Goal: Transaction & Acquisition: Subscribe to service/newsletter

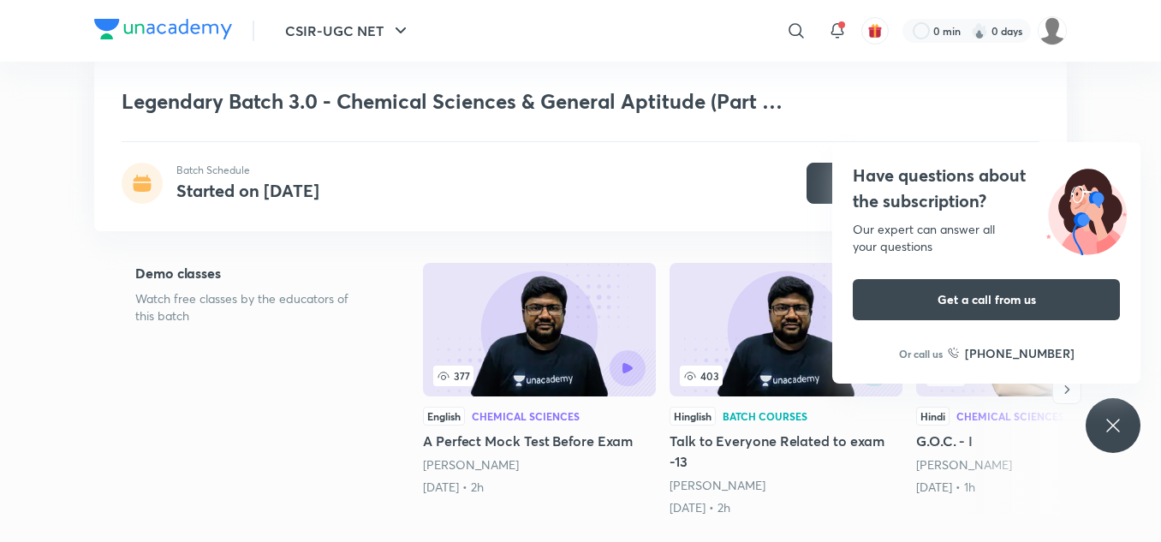
scroll to position [300, 0]
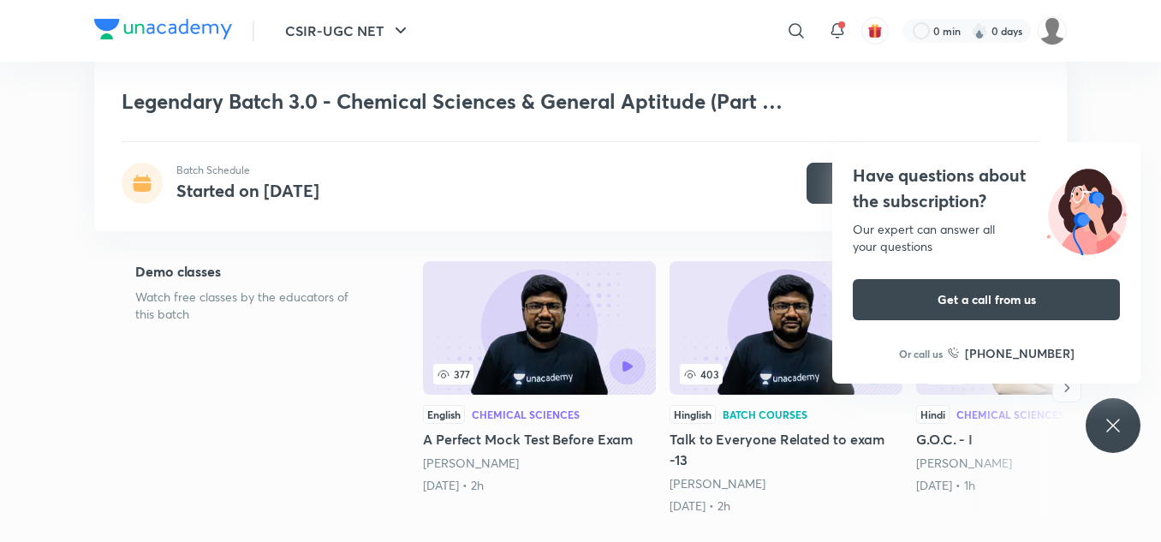
click at [1113, 414] on div "Have questions about the subscription? Our expert can answer all your questions…" at bounding box center [1113, 425] width 55 height 55
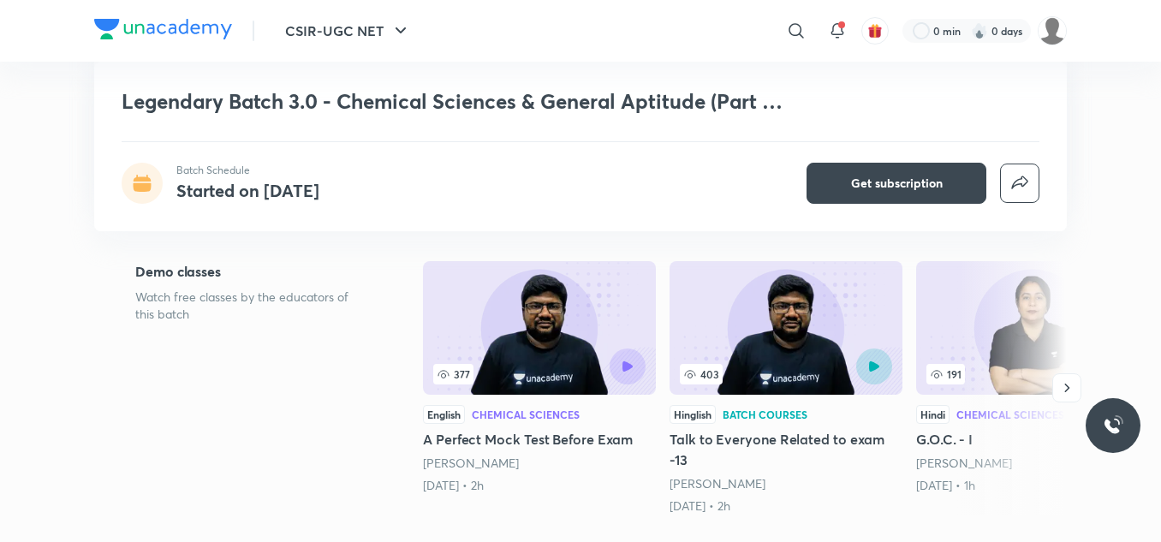
click at [1113, 414] on div at bounding box center [1113, 425] width 55 height 55
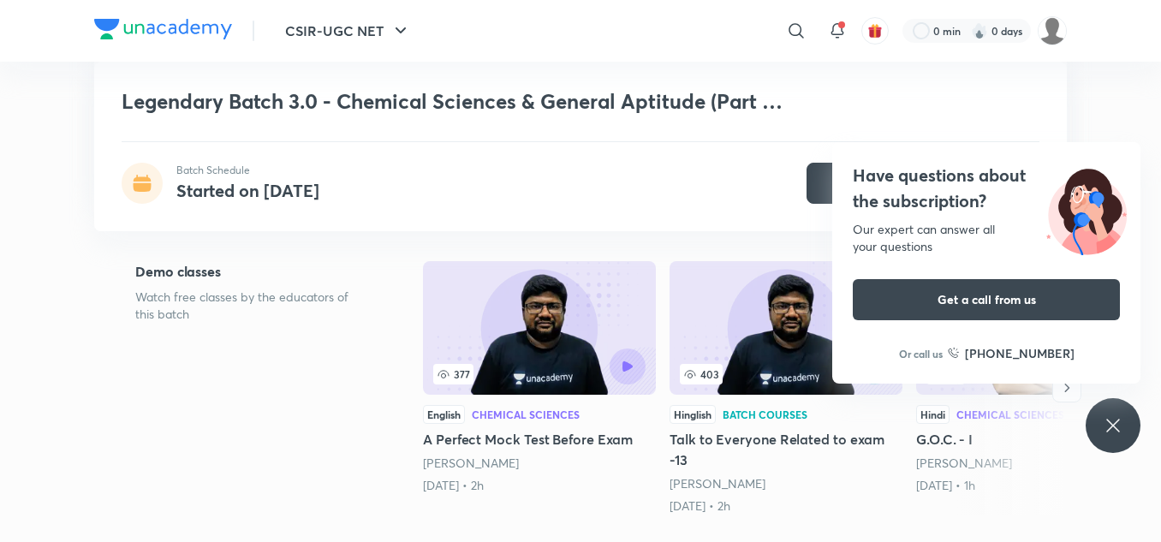
drag, startPoint x: 1022, startPoint y: 304, endPoint x: 1050, endPoint y: 438, distance: 136.5
click at [1130, 408] on div "Have questions about the subscription? Our expert can answer all your questions…" at bounding box center [1113, 425] width 55 height 55
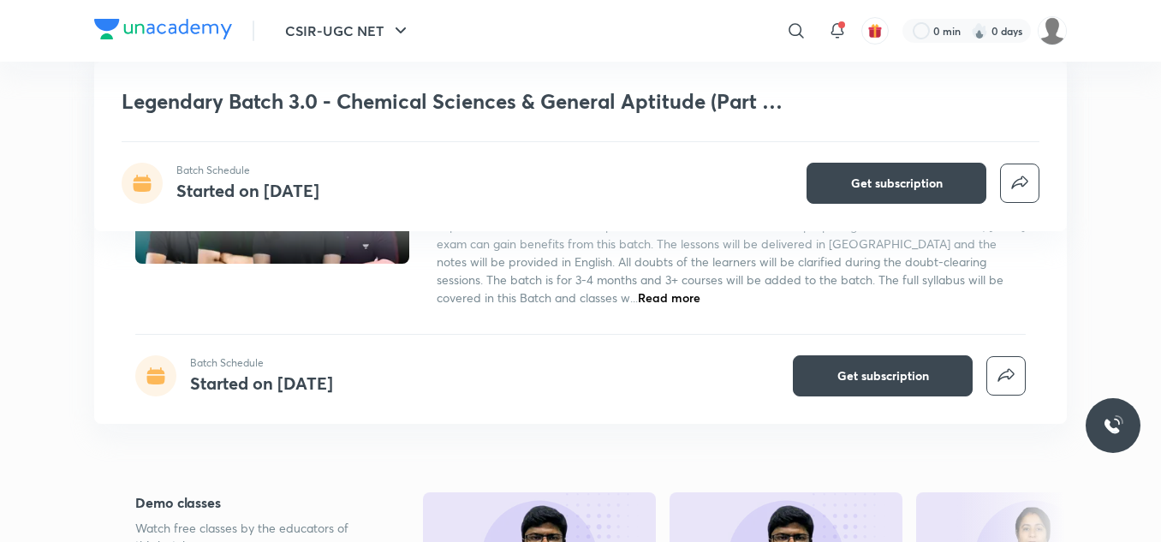
scroll to position [0, 0]
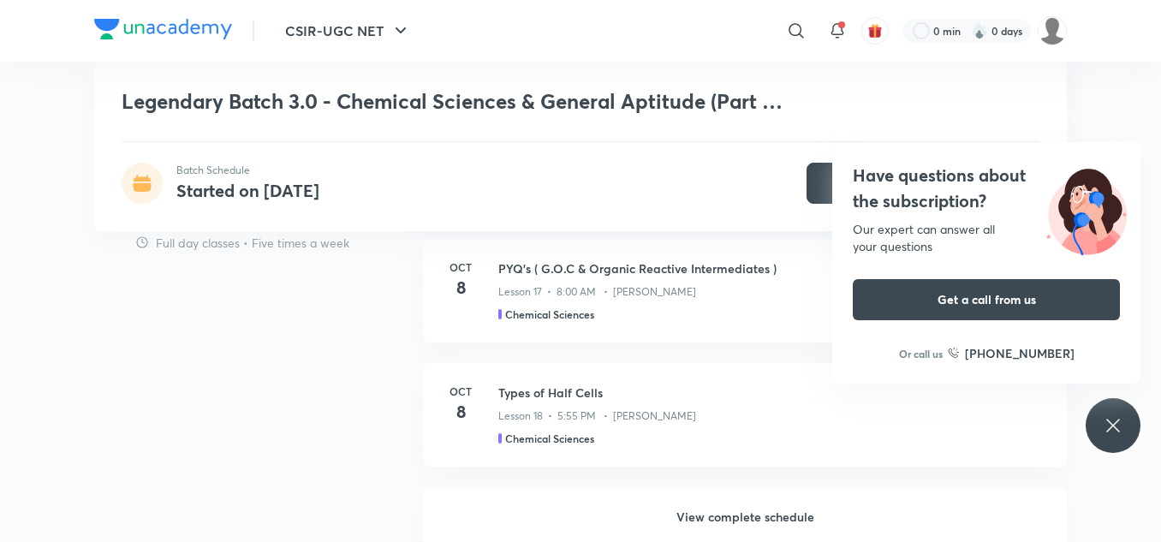
scroll to position [1299, 0]
click at [1129, 413] on div "Have questions about the subscription? Our expert can answer all your questions…" at bounding box center [1113, 425] width 55 height 55
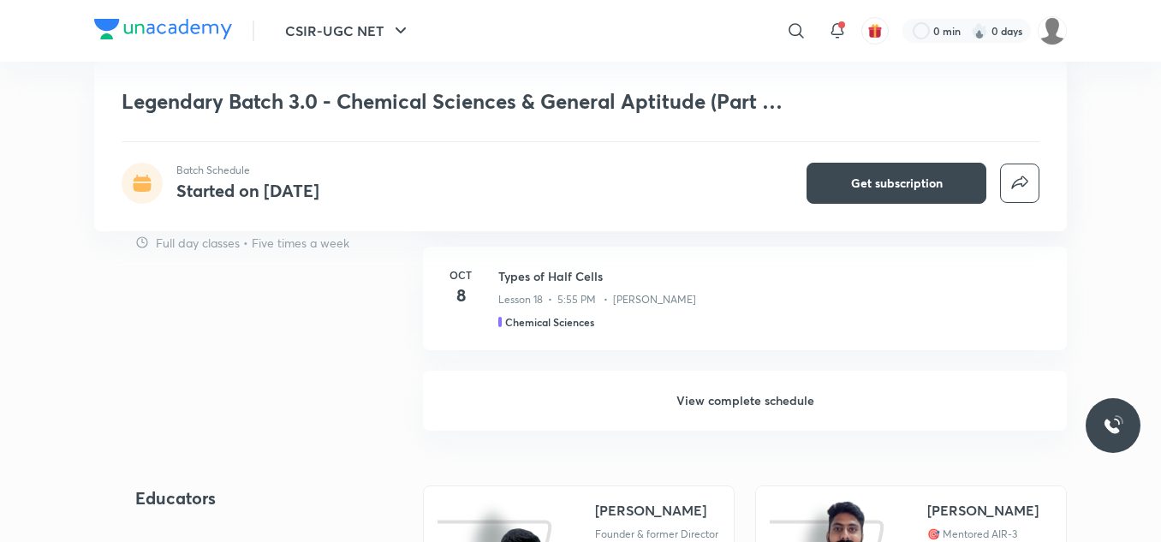
scroll to position [1415, 0]
click at [728, 397] on h6 "View complete schedule" at bounding box center [745, 400] width 644 height 60
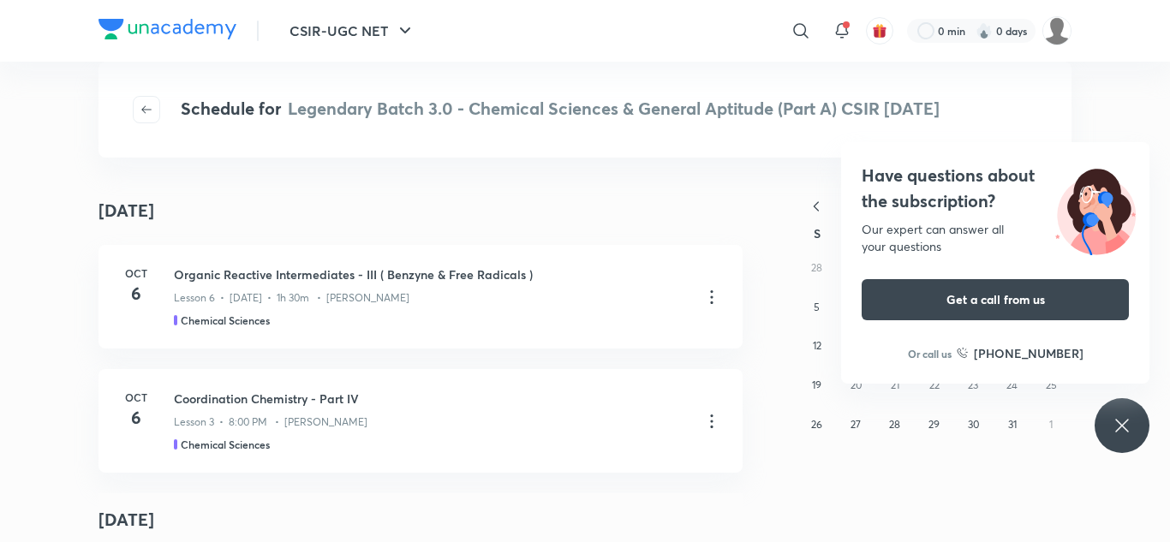
click at [1119, 445] on div "Have questions about the subscription? Our expert can answer all your questions…" at bounding box center [1121, 425] width 55 height 55
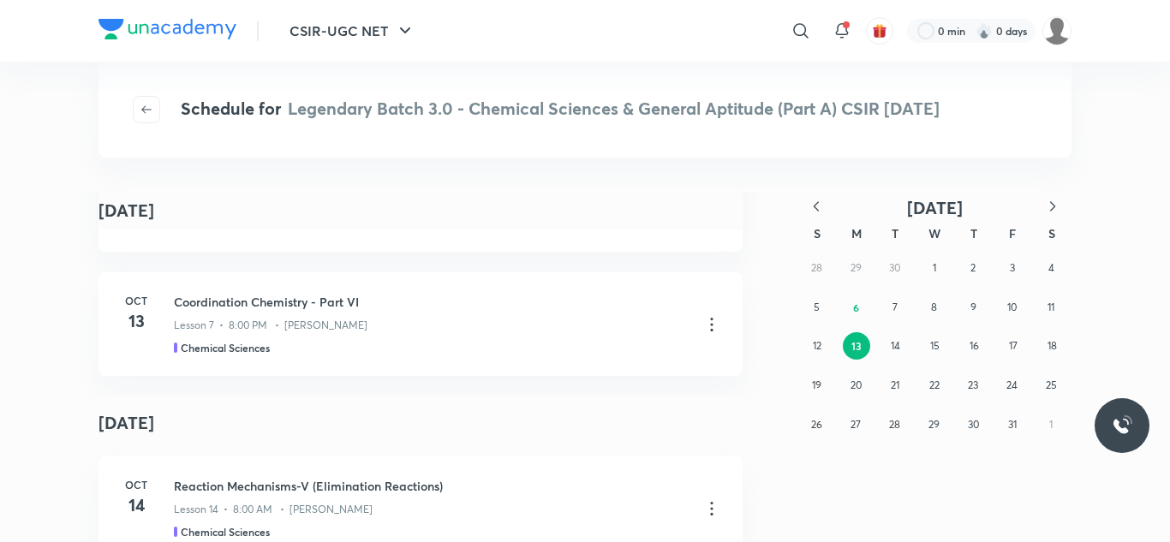
scroll to position [4536, 0]
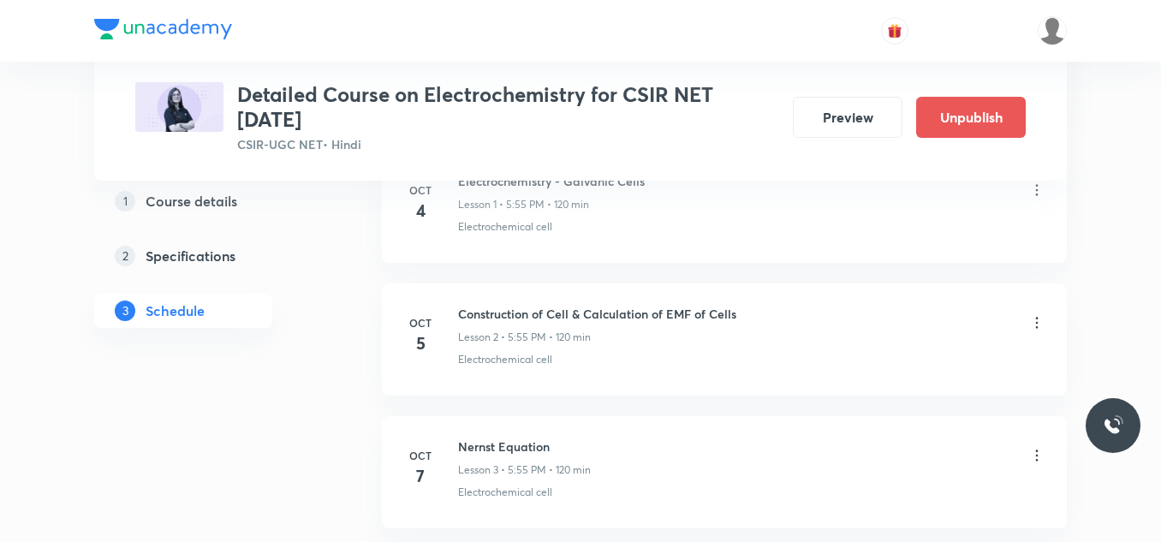
scroll to position [1022, 0]
click at [537, 448] on h6 "Nernst Equation" at bounding box center [524, 445] width 133 height 18
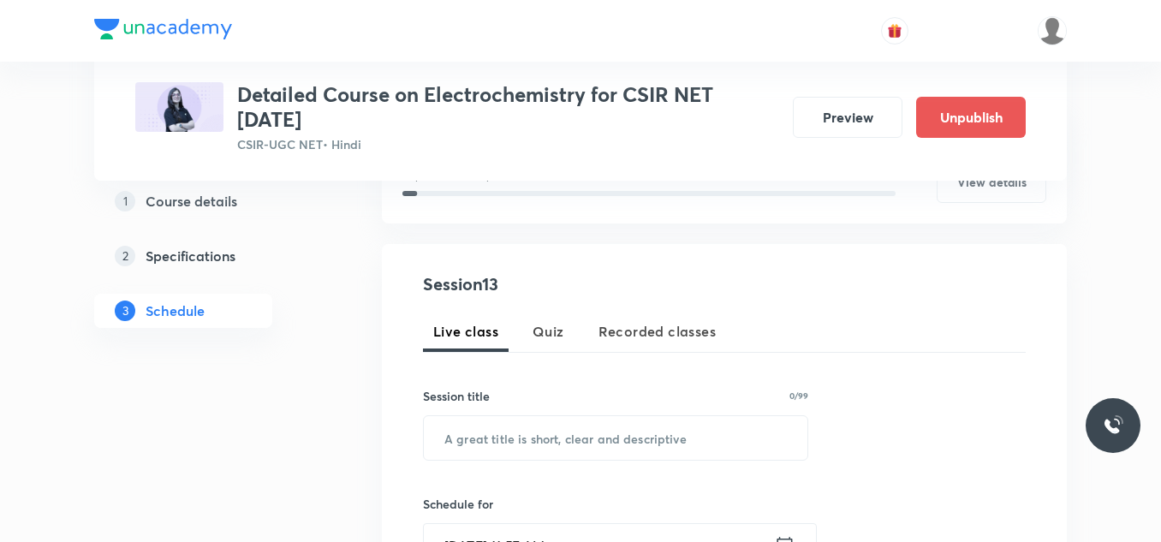
scroll to position [223, 0]
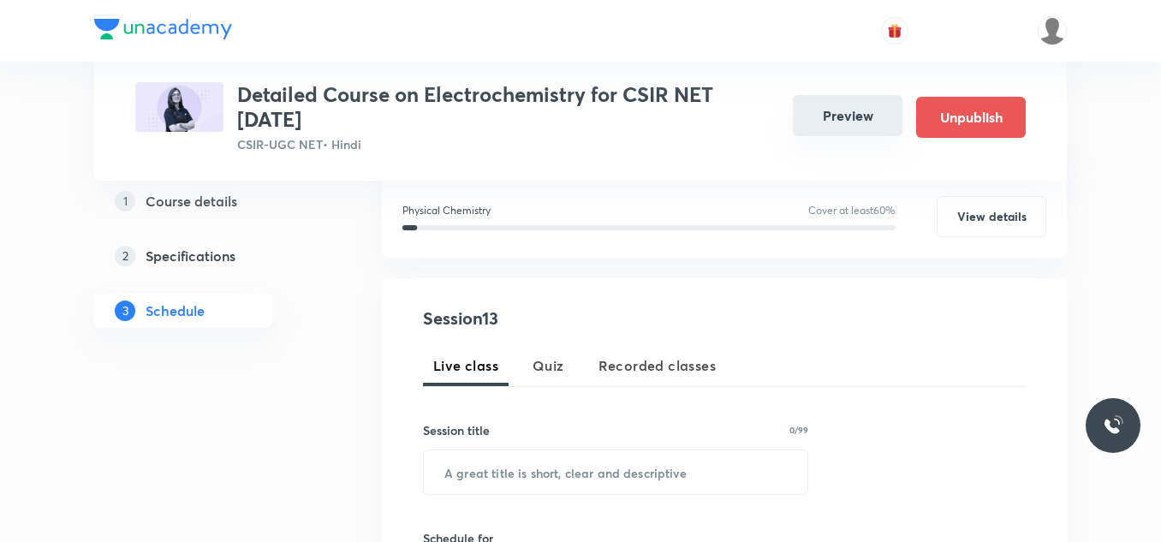
click at [831, 102] on button "Preview" at bounding box center [848, 115] width 110 height 41
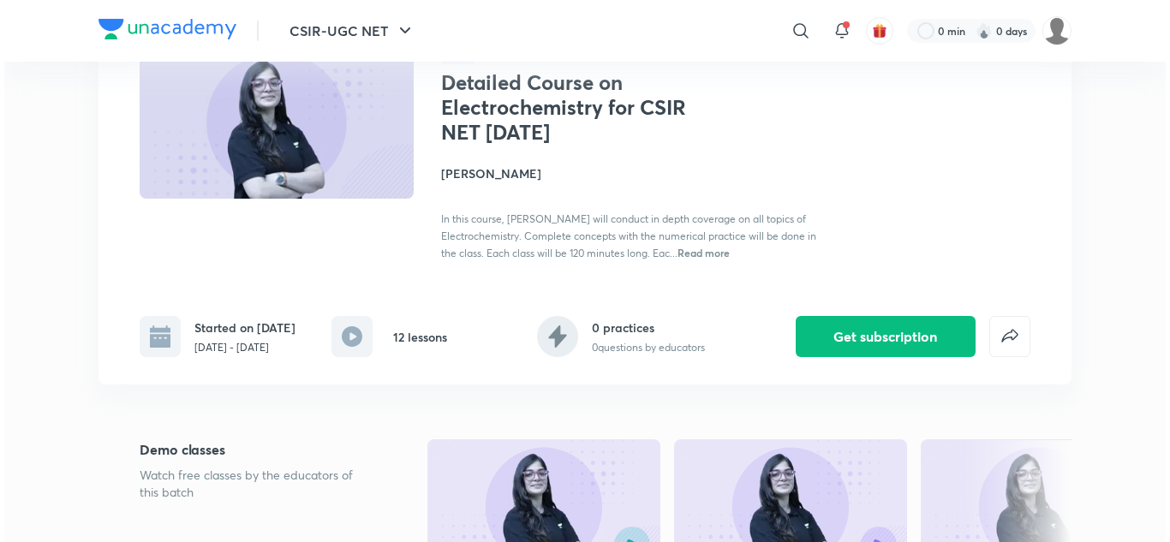
scroll to position [60, 0]
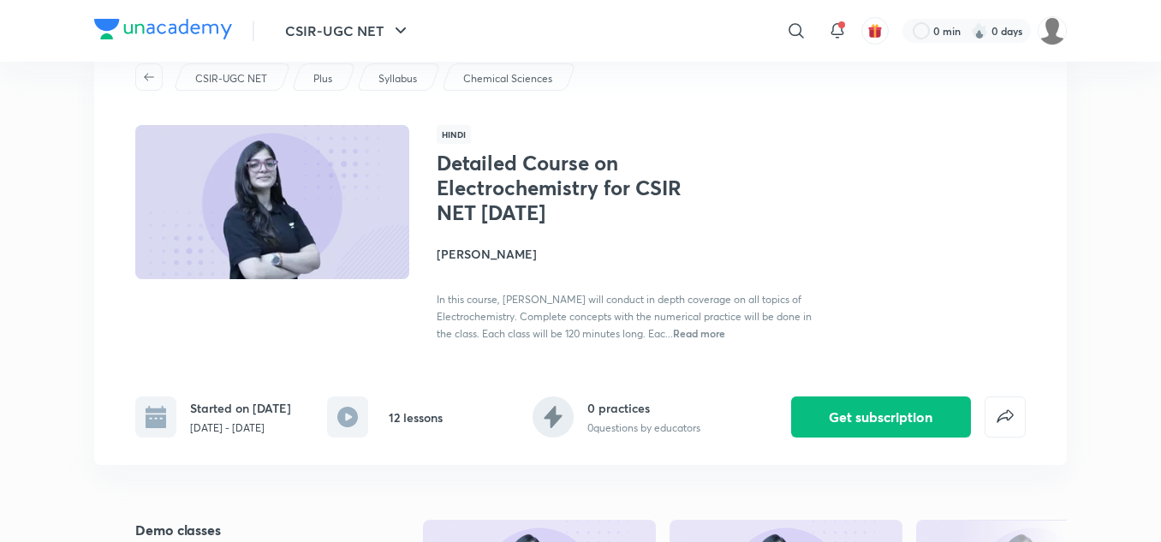
click at [714, 336] on span "Read more" at bounding box center [699, 333] width 52 height 14
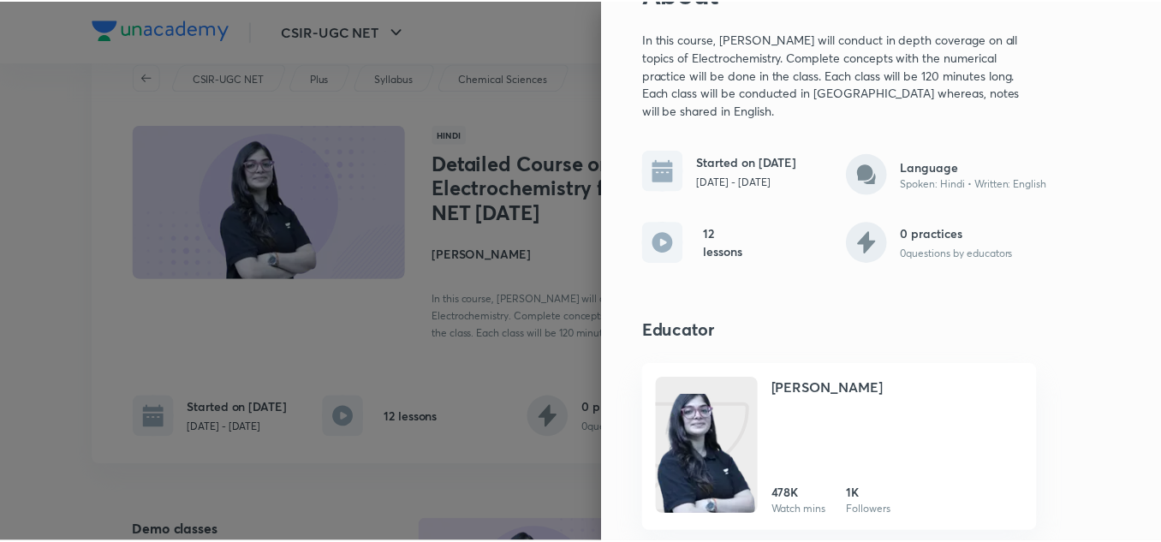
scroll to position [0, 0]
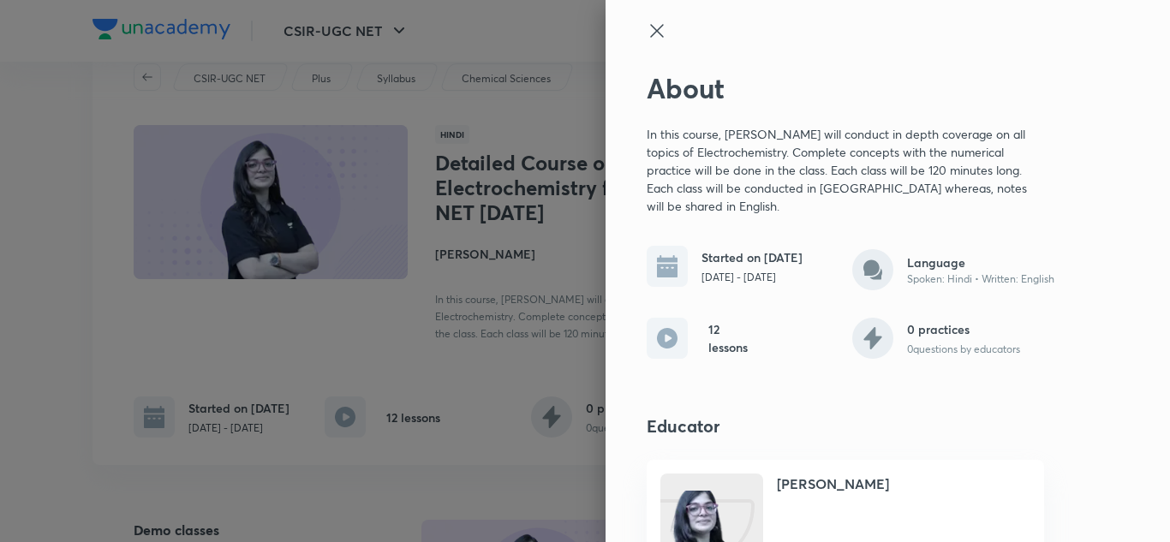
click at [646, 33] on icon at bounding box center [656, 31] width 21 height 21
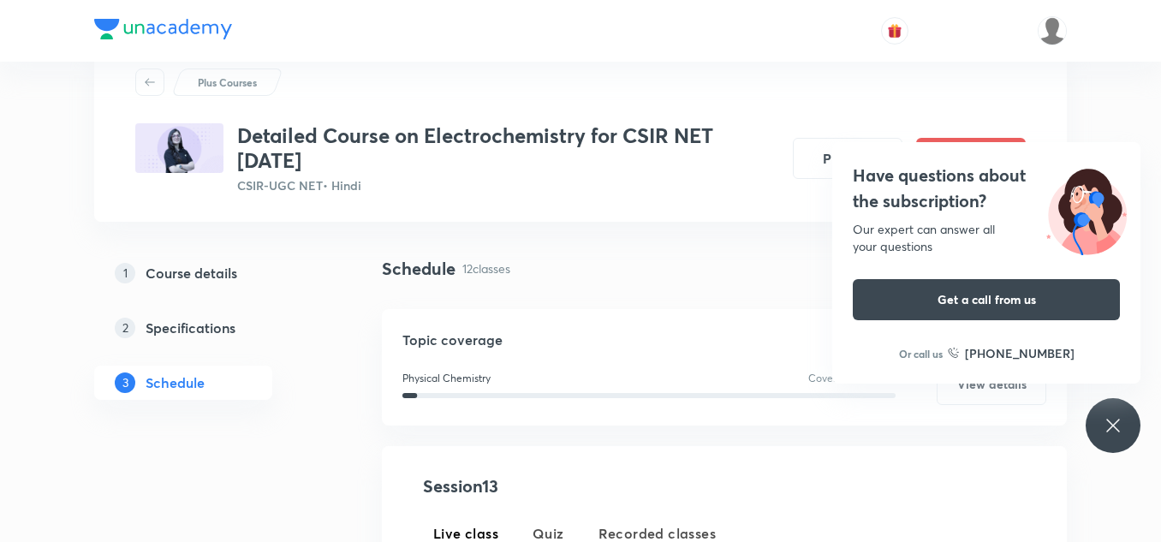
scroll to position [55, 0]
click at [1111, 424] on icon at bounding box center [1112, 425] width 13 height 13
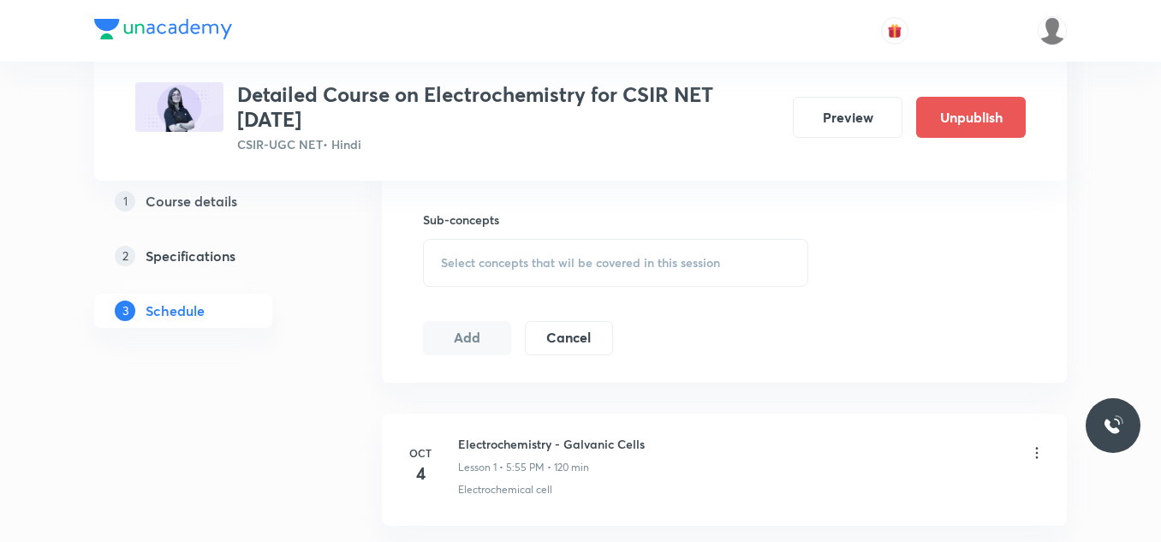
scroll to position [734, 0]
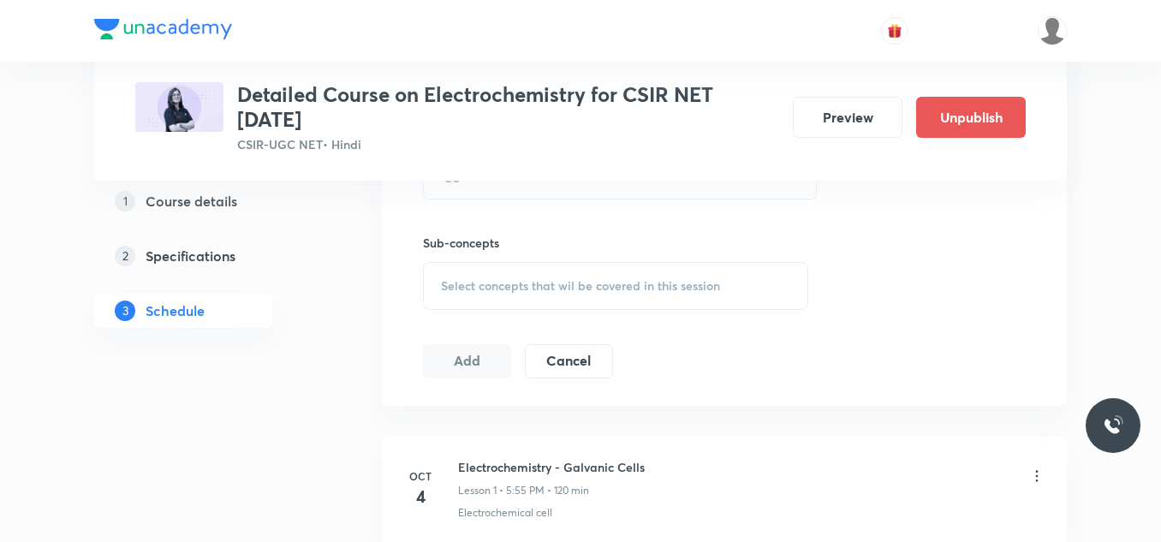
click at [500, 468] on h6 "Electrochemistry - Galvanic Cells" at bounding box center [551, 467] width 187 height 18
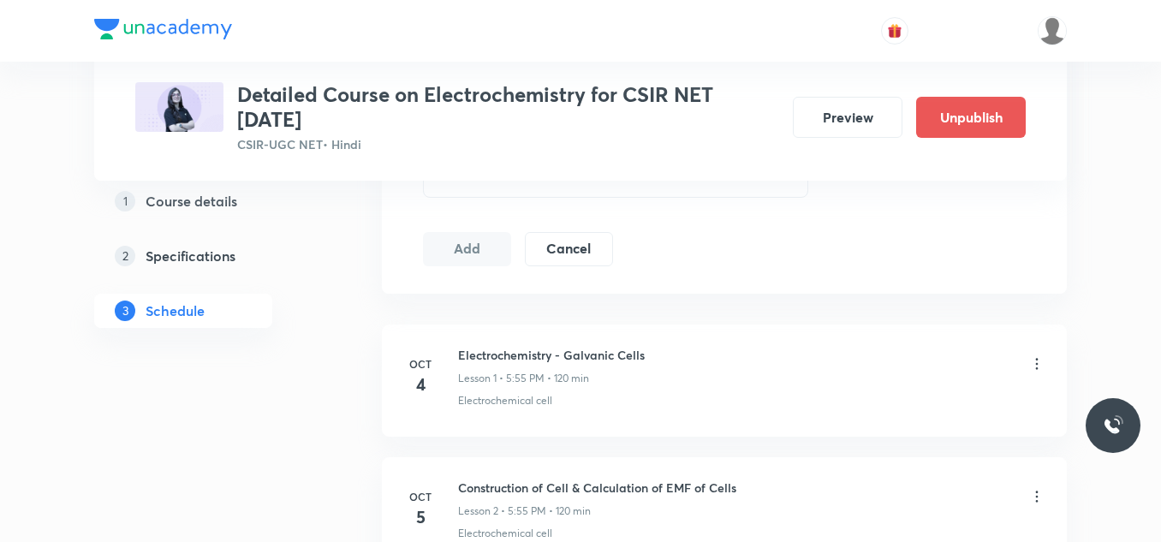
click at [1030, 373] on div at bounding box center [1036, 365] width 17 height 20
click at [1034, 363] on icon at bounding box center [1036, 363] width 17 height 17
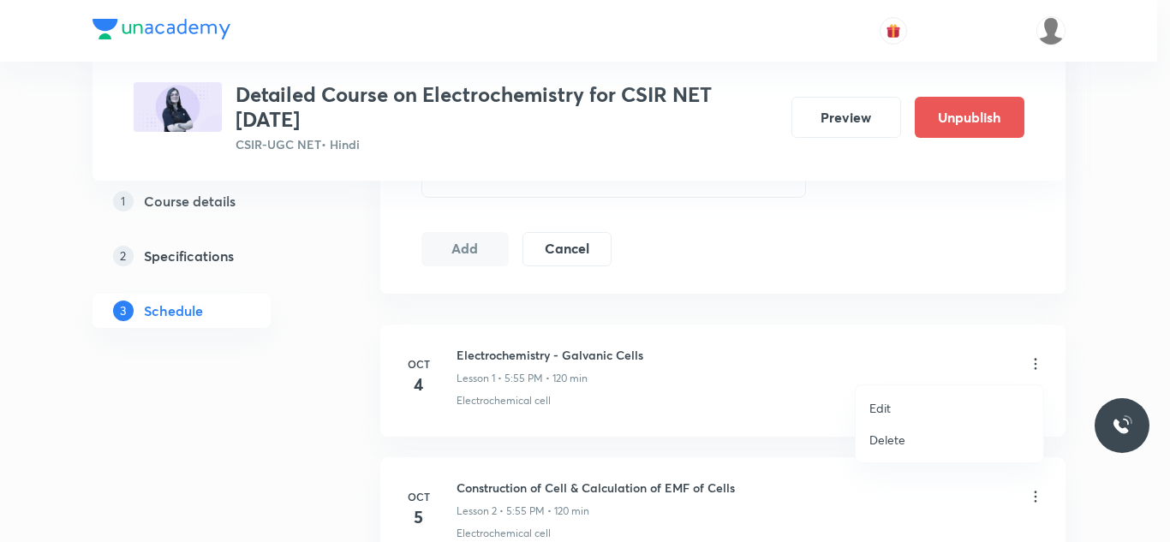
click at [903, 403] on li "Edit" at bounding box center [949, 408] width 188 height 32
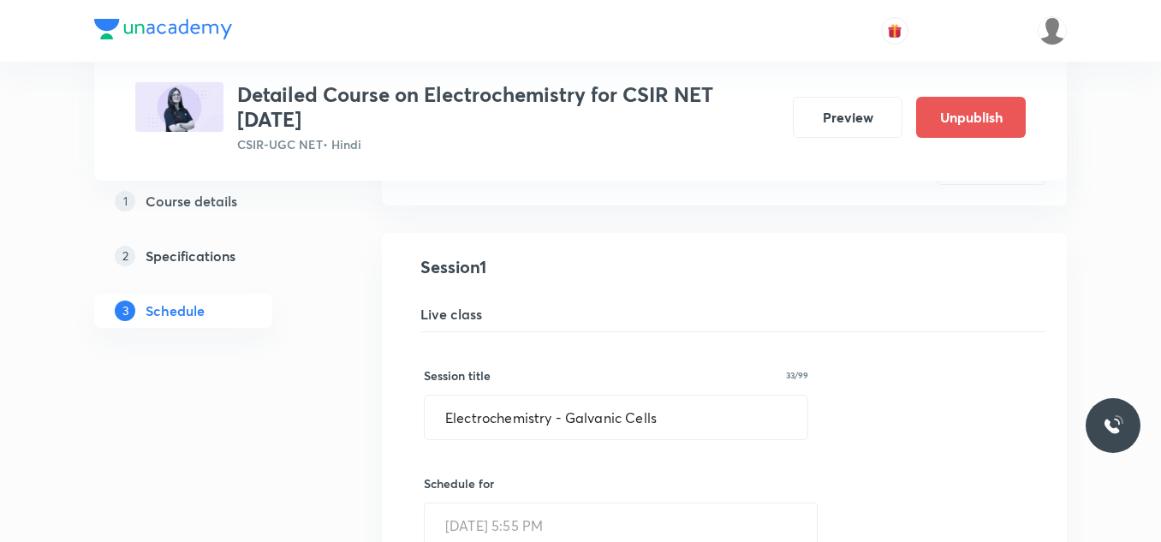
scroll to position [276, 0]
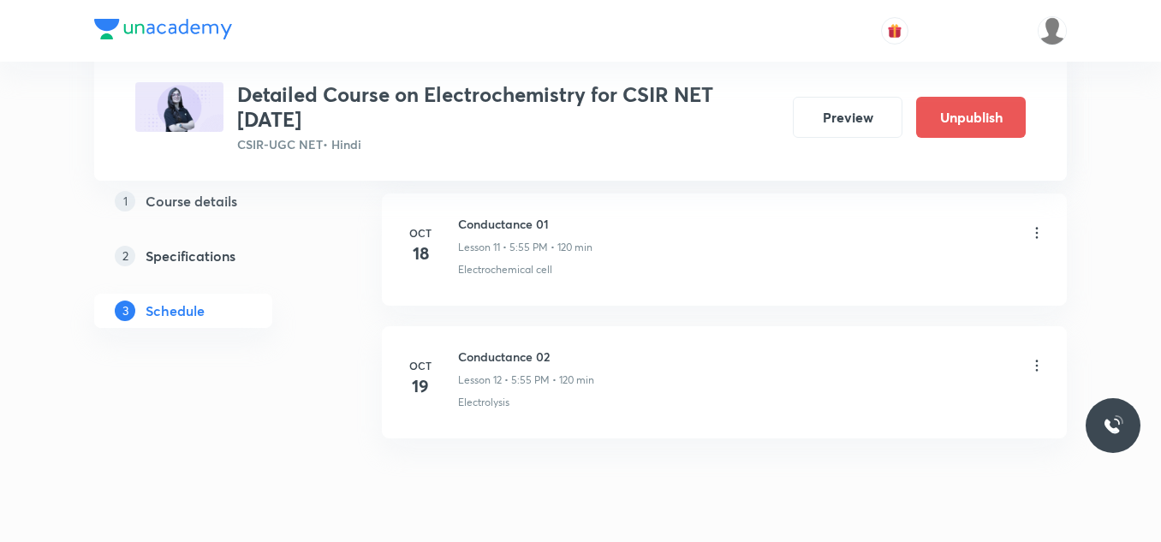
scroll to position [2306, 0]
click at [191, 212] on link "1 Course details" at bounding box center [210, 201] width 233 height 34
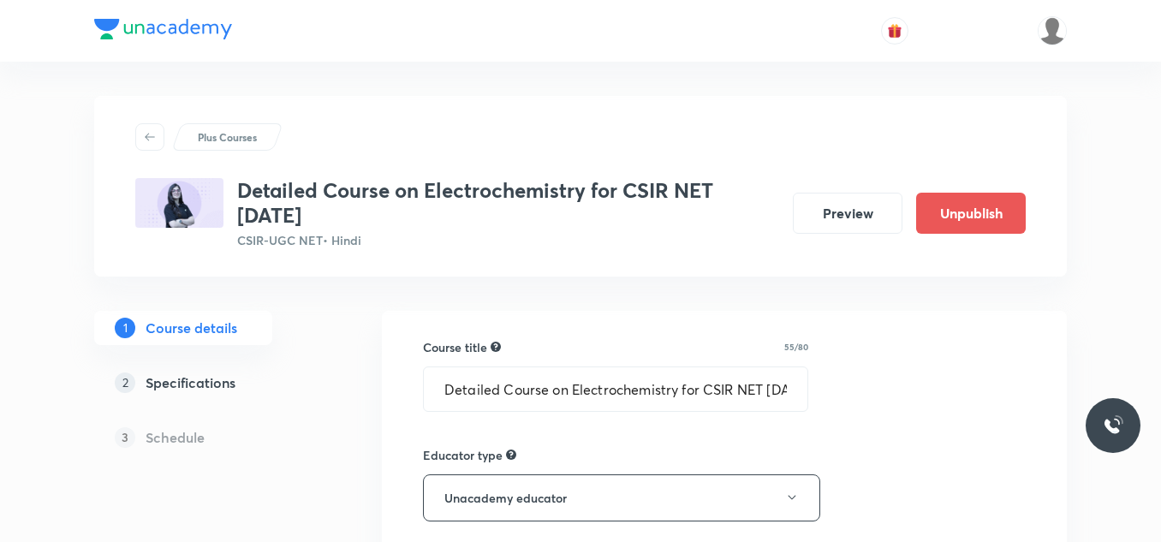
click at [191, 212] on img at bounding box center [179, 203] width 88 height 50
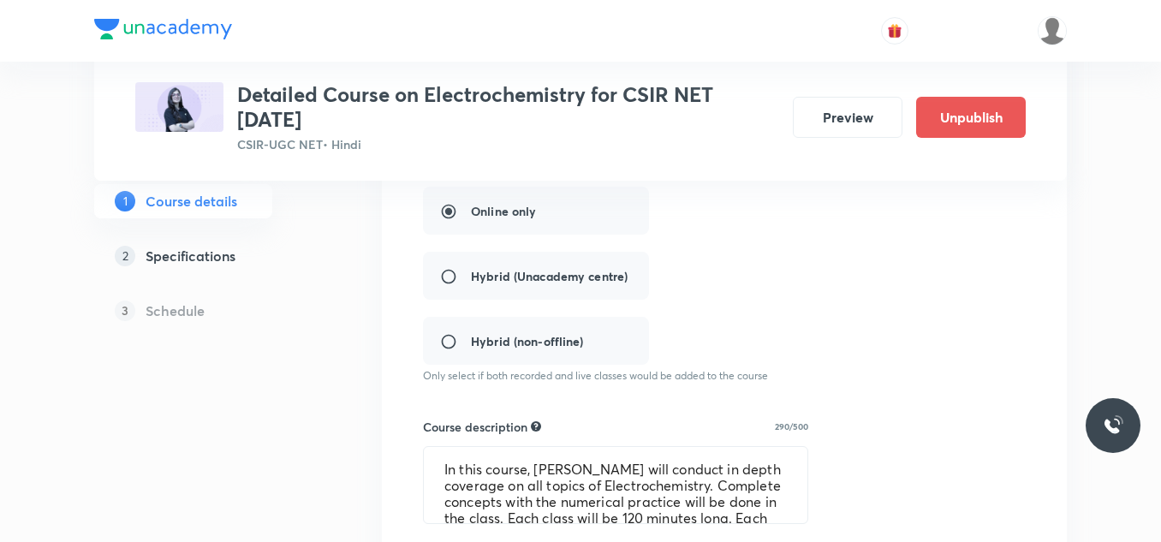
scroll to position [398, 0]
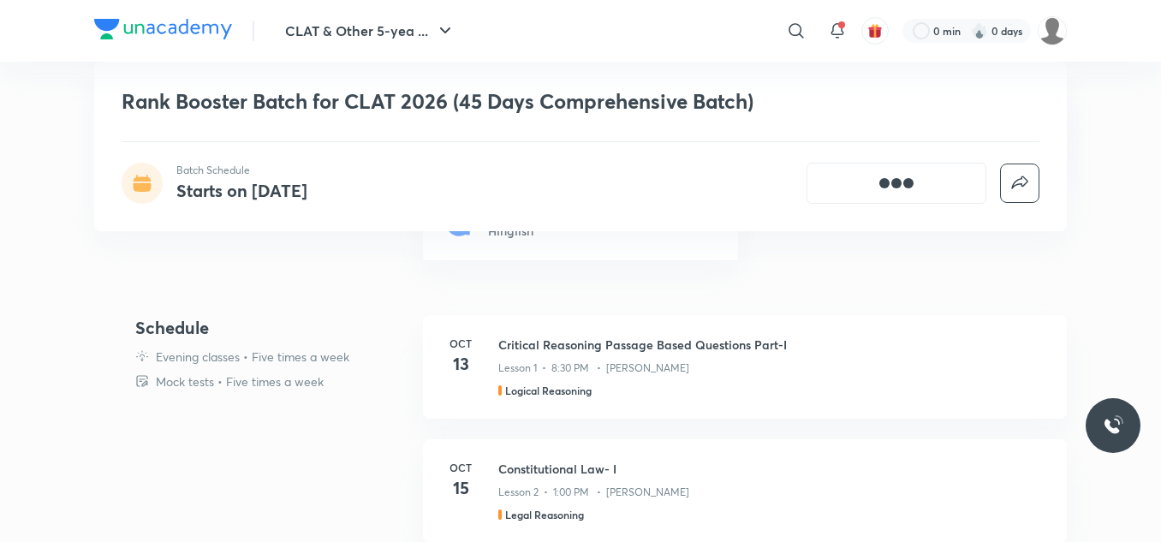
scroll to position [776, 0]
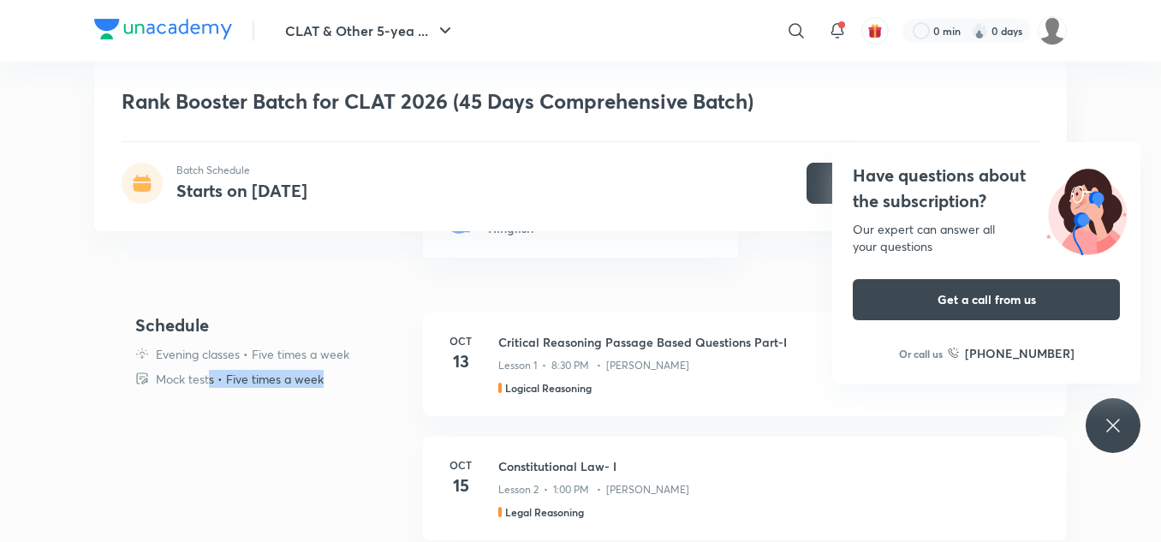
drag, startPoint x: 328, startPoint y: 378, endPoint x: 212, endPoint y: 377, distance: 116.5
click at [212, 377] on div "Mock tests • Five times a week" at bounding box center [272, 379] width 274 height 18
click at [269, 410] on div "Schedule Evening classes • Five times a week Mock tests • Five times a week" at bounding box center [272, 375] width 274 height 124
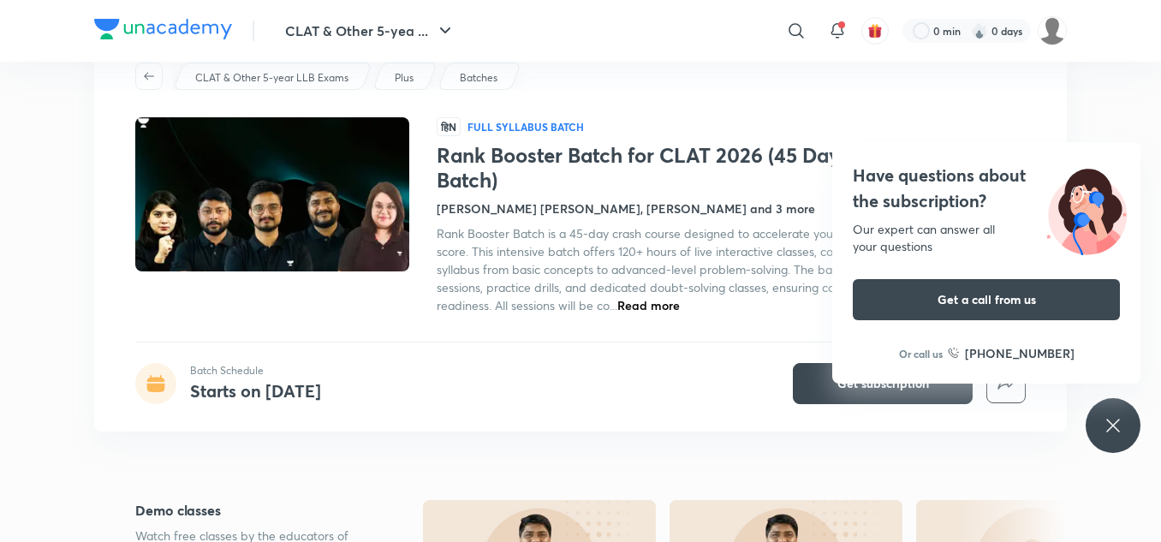
scroll to position [0, 0]
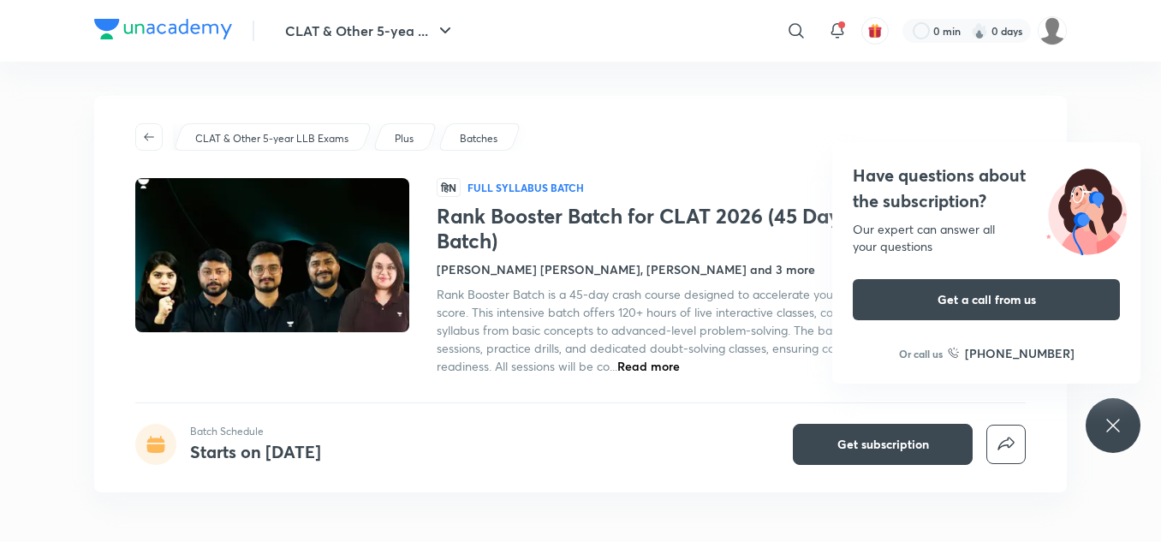
click at [658, 366] on span "Read more" at bounding box center [648, 366] width 63 height 16
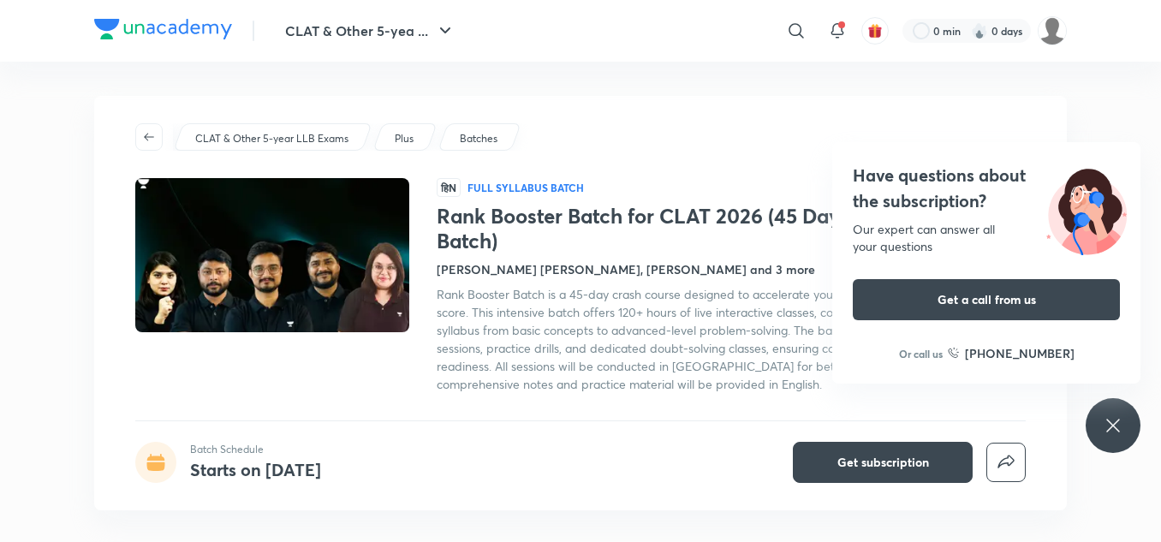
click at [1117, 423] on icon at bounding box center [1112, 425] width 13 height 13
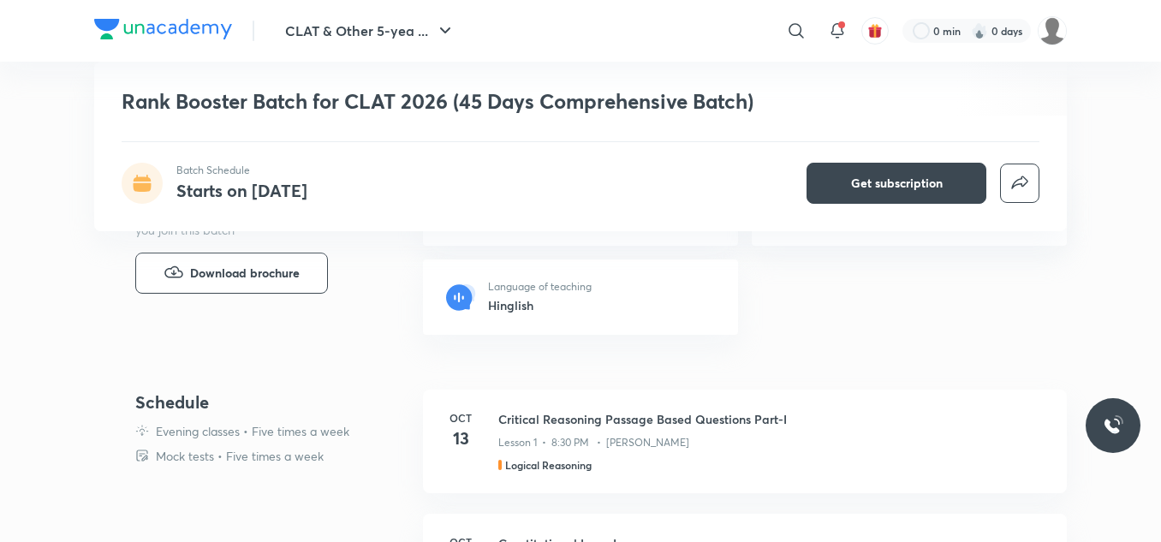
scroll to position [752, 0]
